Goal: Use online tool/utility: Utilize a website feature to perform a specific function

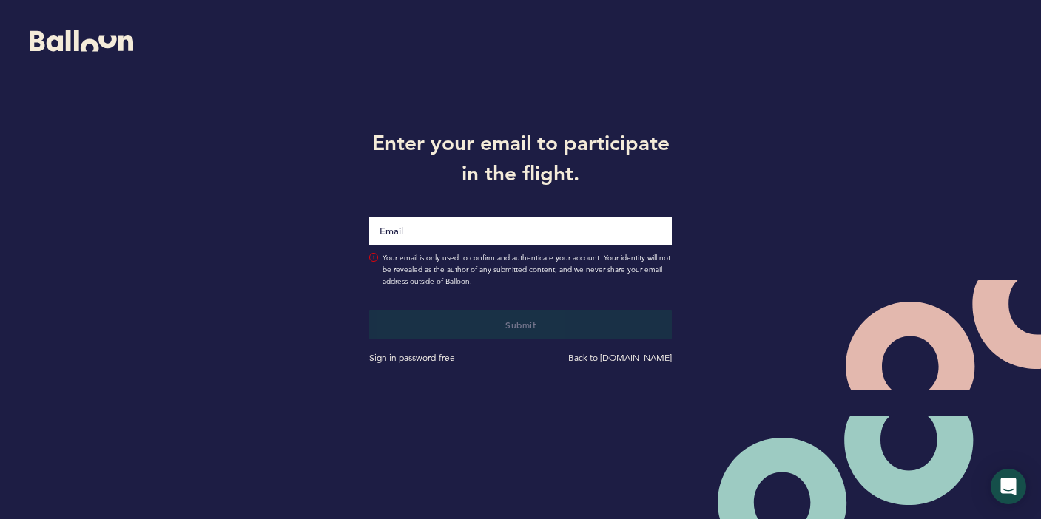
click at [522, 238] on input "Email" at bounding box center [520, 230] width 303 height 27
type input "sebastiensanon"
type input "[EMAIL_ADDRESS][DOMAIN_NAME]"
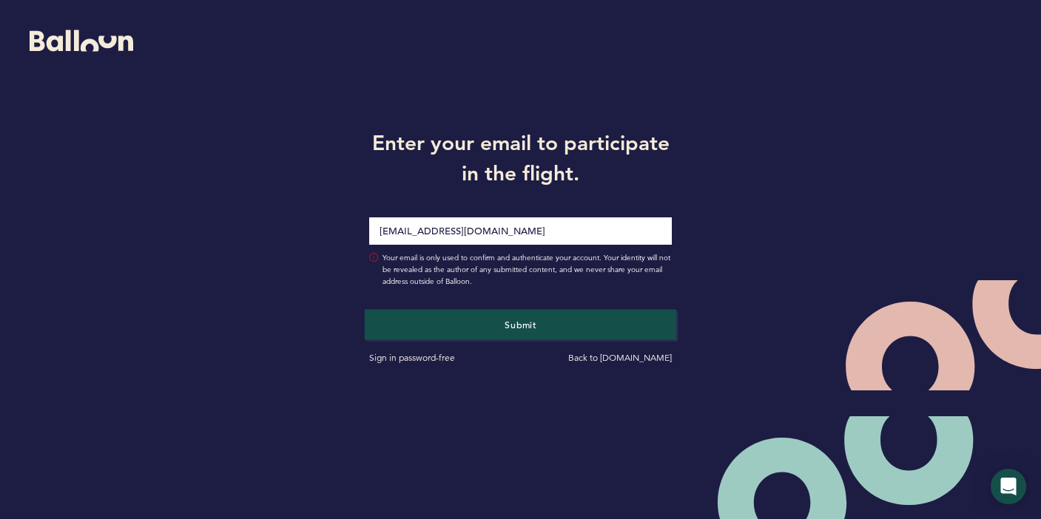
click at [449, 325] on button "Submit" at bounding box center [520, 324] width 311 height 30
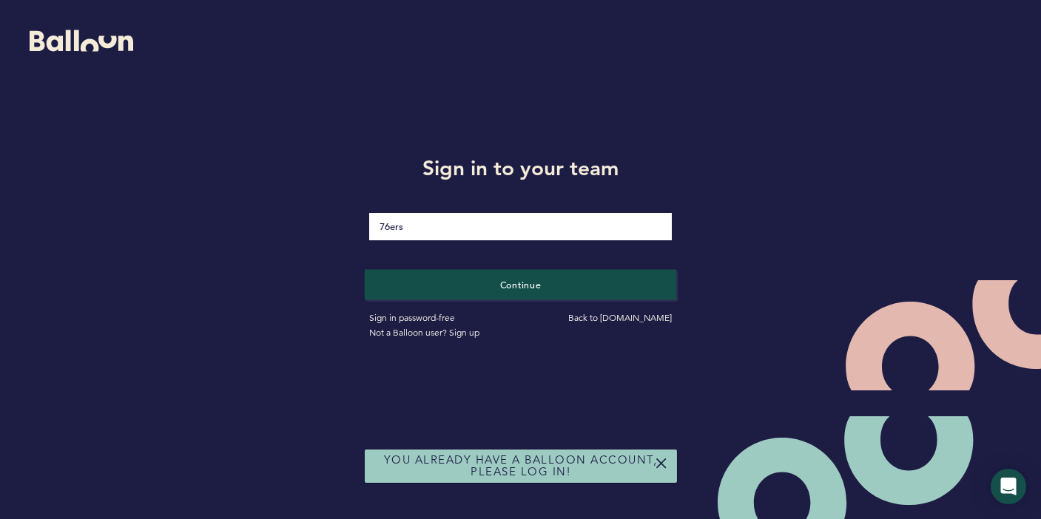
click at [478, 291] on button "Continue" at bounding box center [520, 284] width 311 height 30
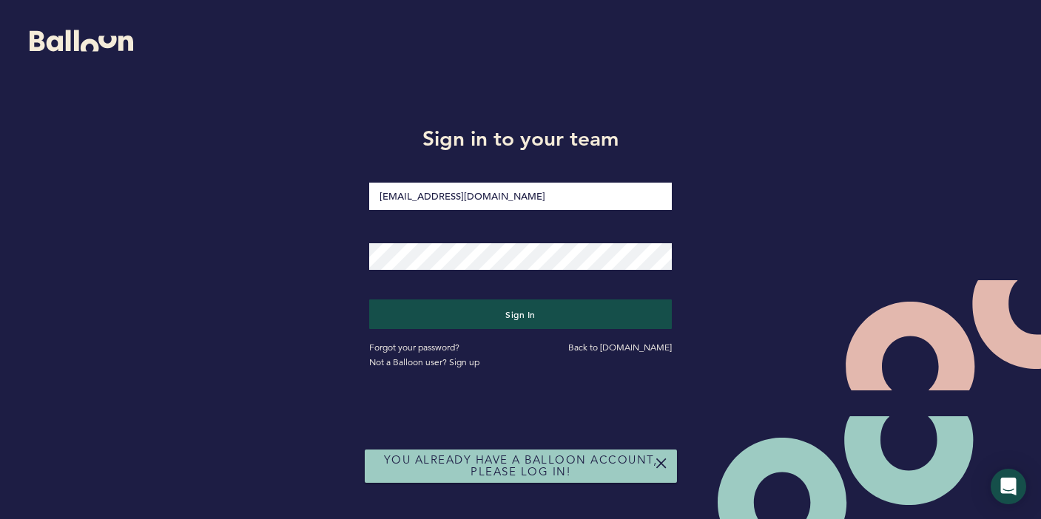
click at [453, 275] on div at bounding box center [520, 247] width 325 height 60
click at [520, 314] on button "Sign in" at bounding box center [520, 315] width 303 height 30
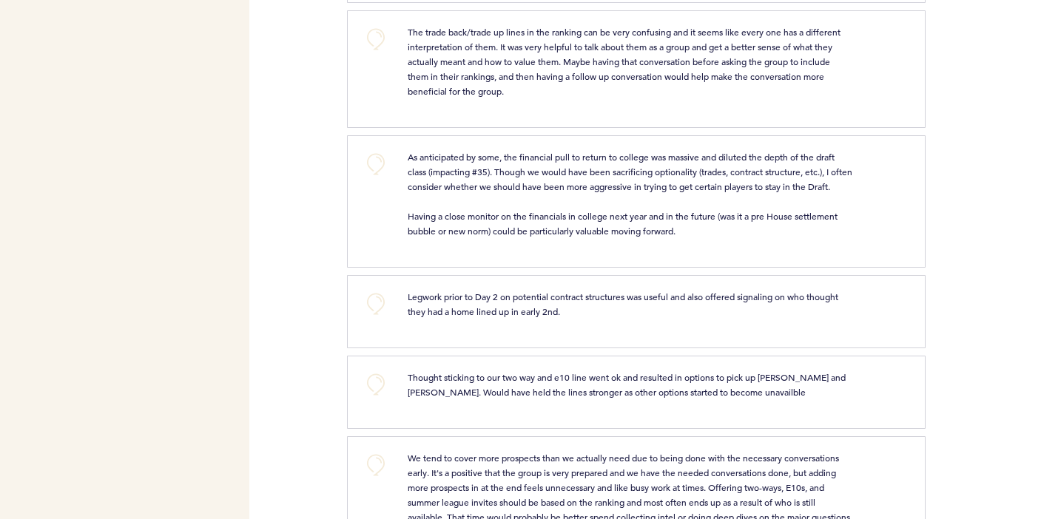
scroll to position [910, 0]
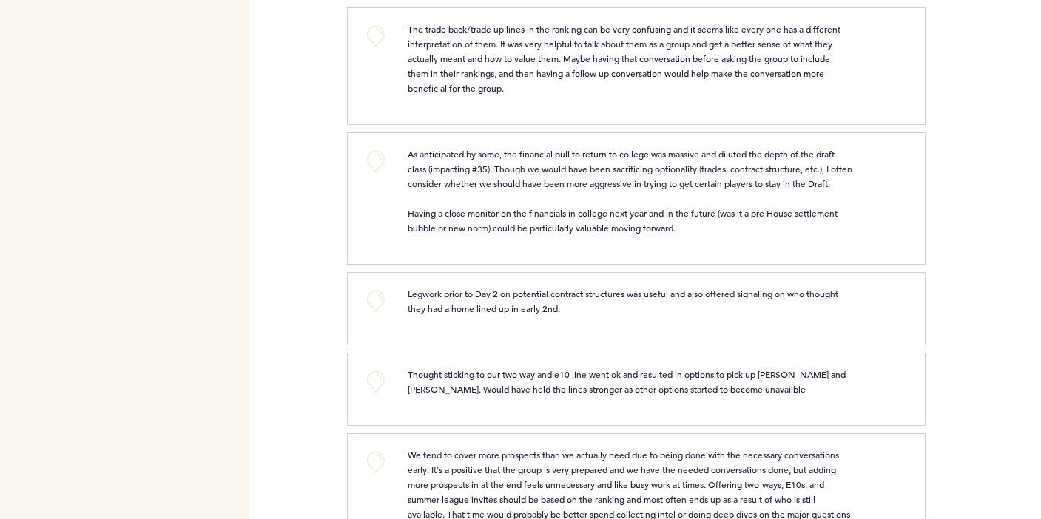
click at [381, 176] on button "+0" at bounding box center [376, 161] width 30 height 30
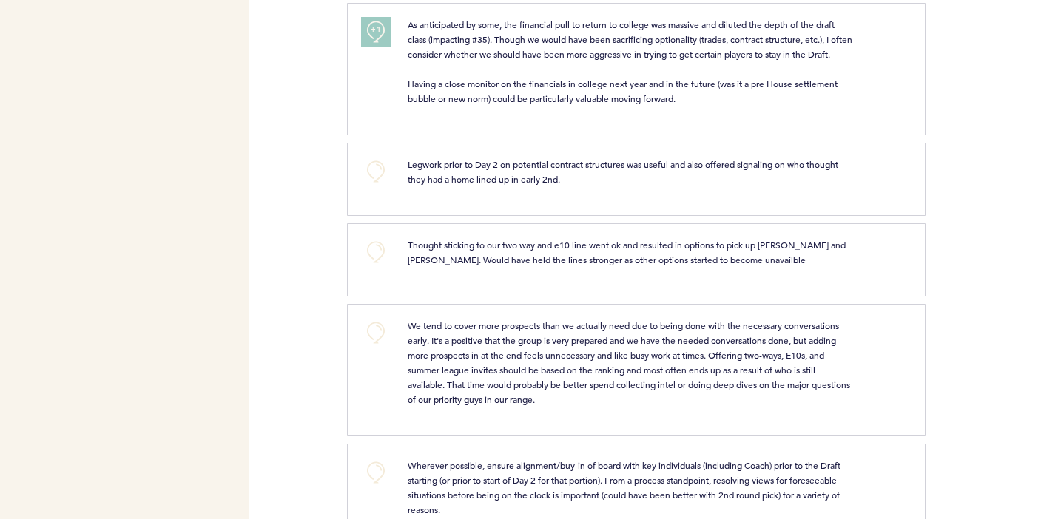
scroll to position [1042, 0]
click at [380, 345] on button "+0" at bounding box center [376, 331] width 30 height 30
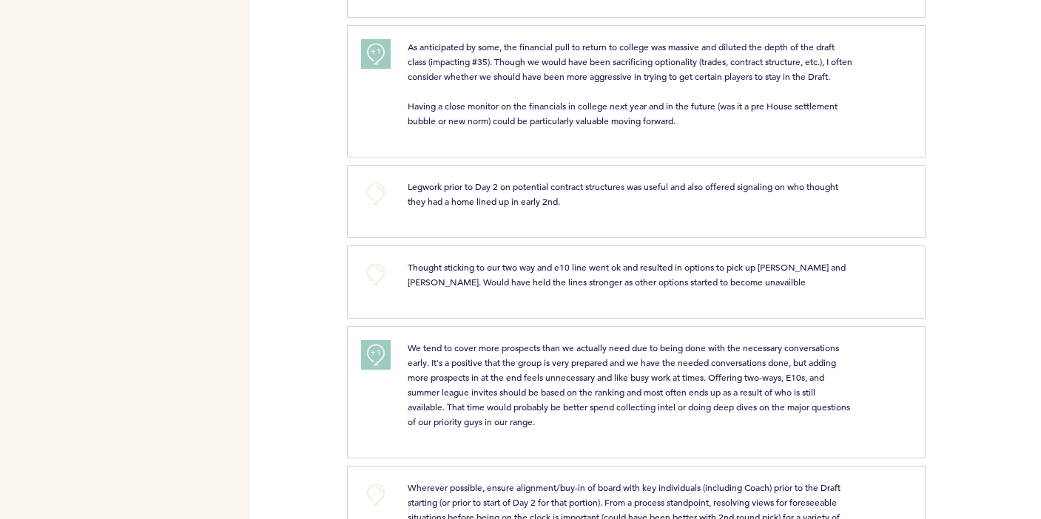
scroll to position [1004, 0]
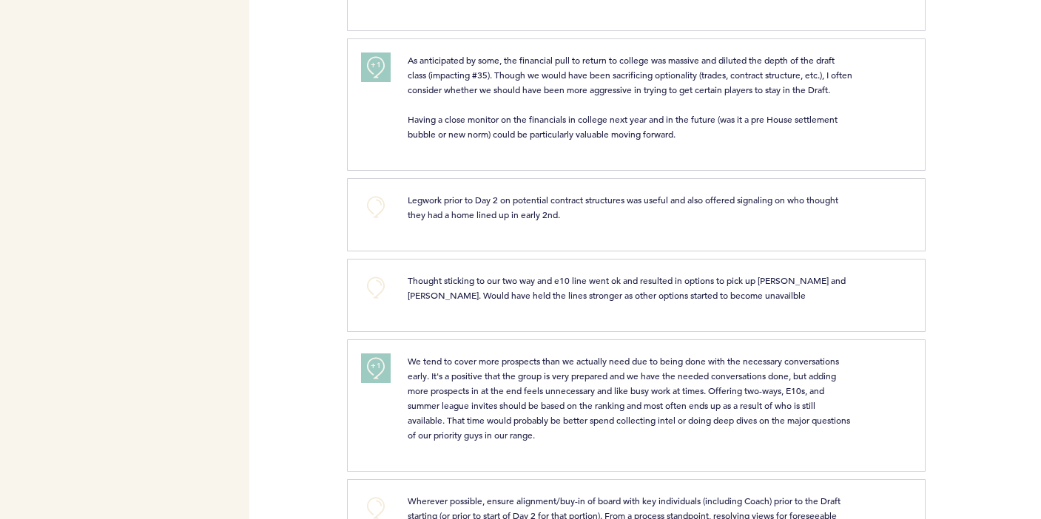
click at [379, 222] on button "+0" at bounding box center [376, 207] width 30 height 30
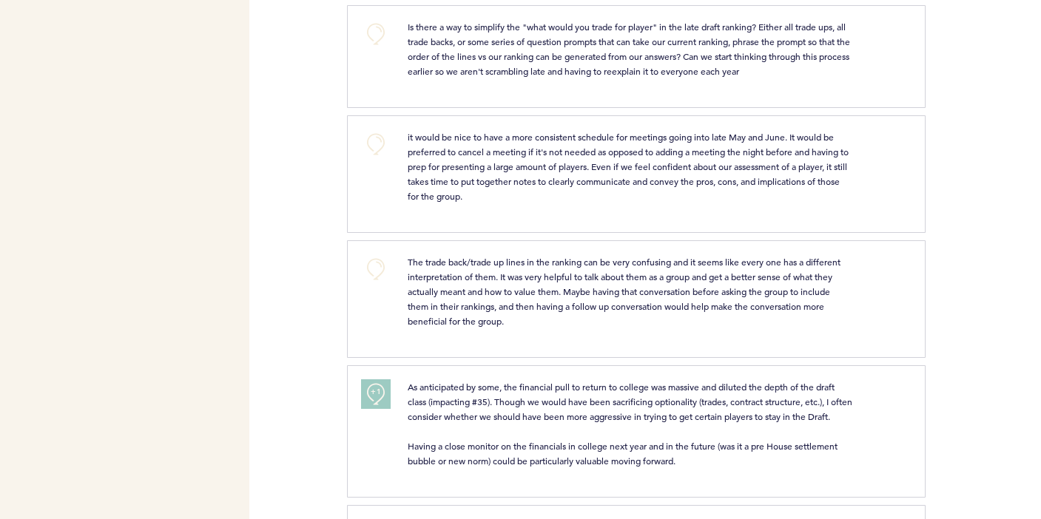
scroll to position [668, 0]
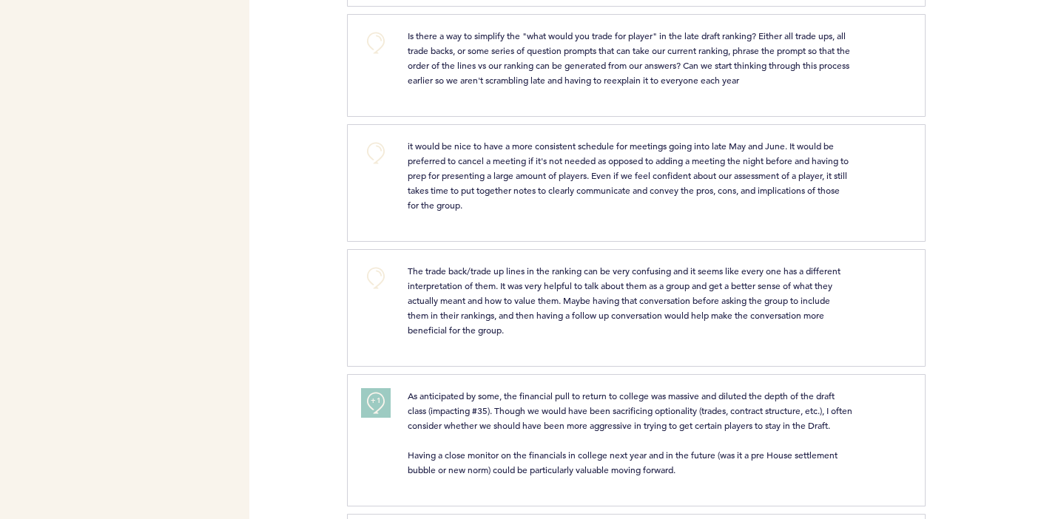
click at [375, 293] on button "+0" at bounding box center [376, 278] width 30 height 30
click at [375, 283] on span "+2" at bounding box center [376, 276] width 10 height 15
click at [375, 293] on button "+0" at bounding box center [376, 278] width 30 height 30
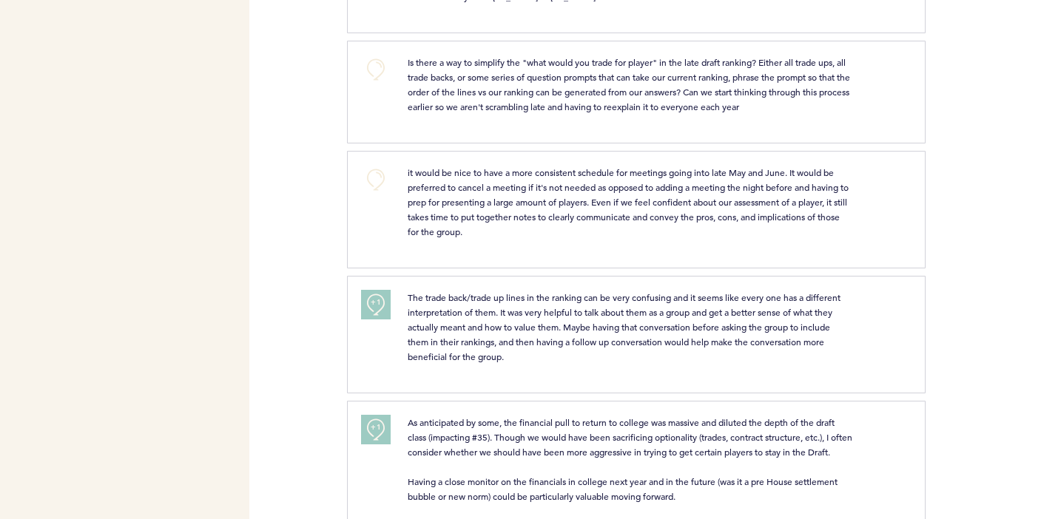
scroll to position [635, 0]
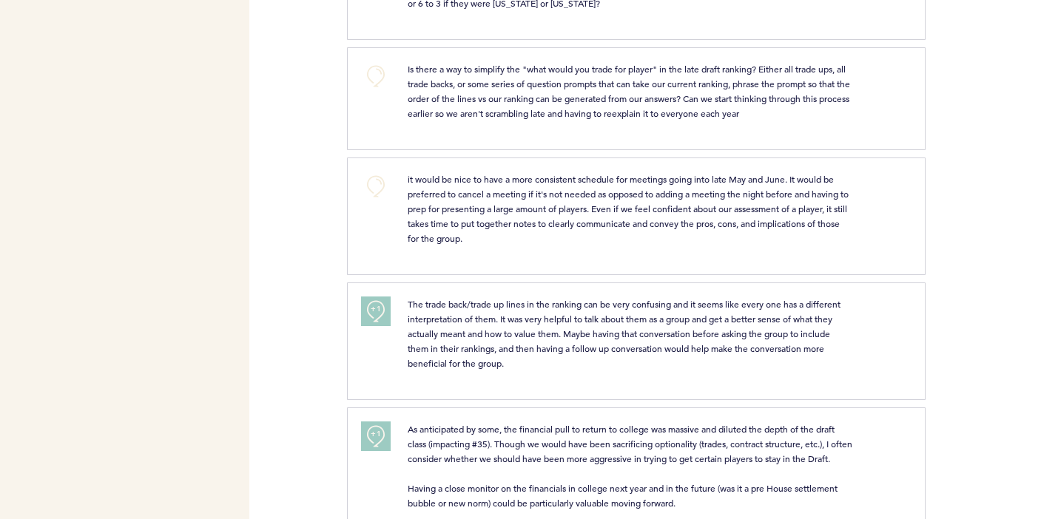
click at [377, 198] on button "+0" at bounding box center [376, 187] width 30 height 30
click at [377, 192] on span "+1" at bounding box center [376, 184] width 10 height 15
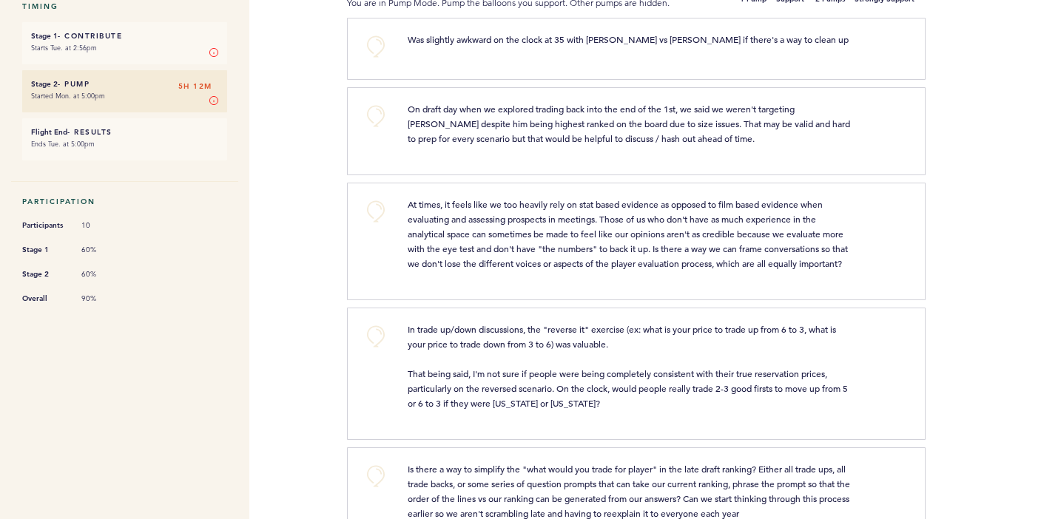
scroll to position [230, 0]
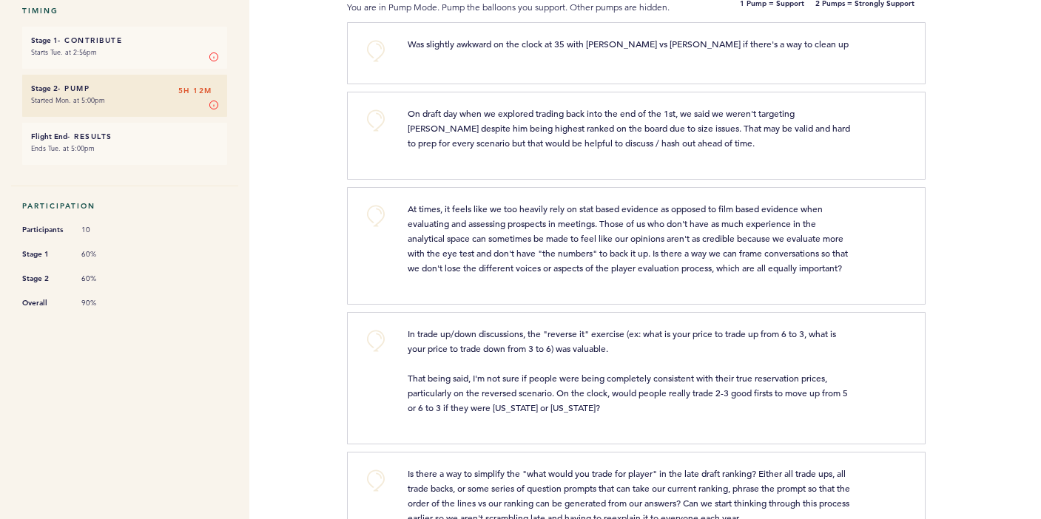
click at [377, 215] on button "+0" at bounding box center [376, 216] width 30 height 30
click at [384, 118] on button "+0" at bounding box center [376, 121] width 30 height 30
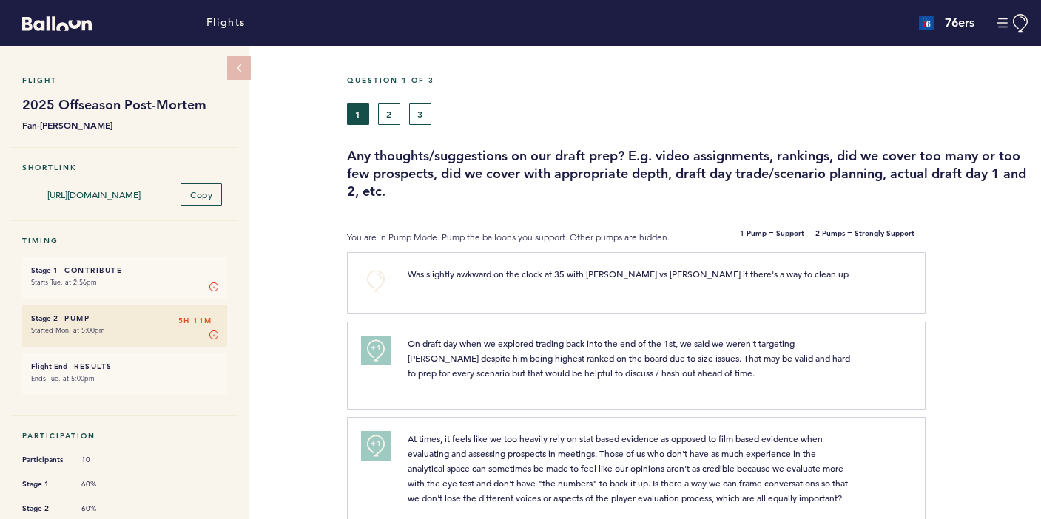
scroll to position [0, 0]
click at [370, 271] on button "+0" at bounding box center [376, 281] width 30 height 30
